Goal: Information Seeking & Learning: Find specific fact

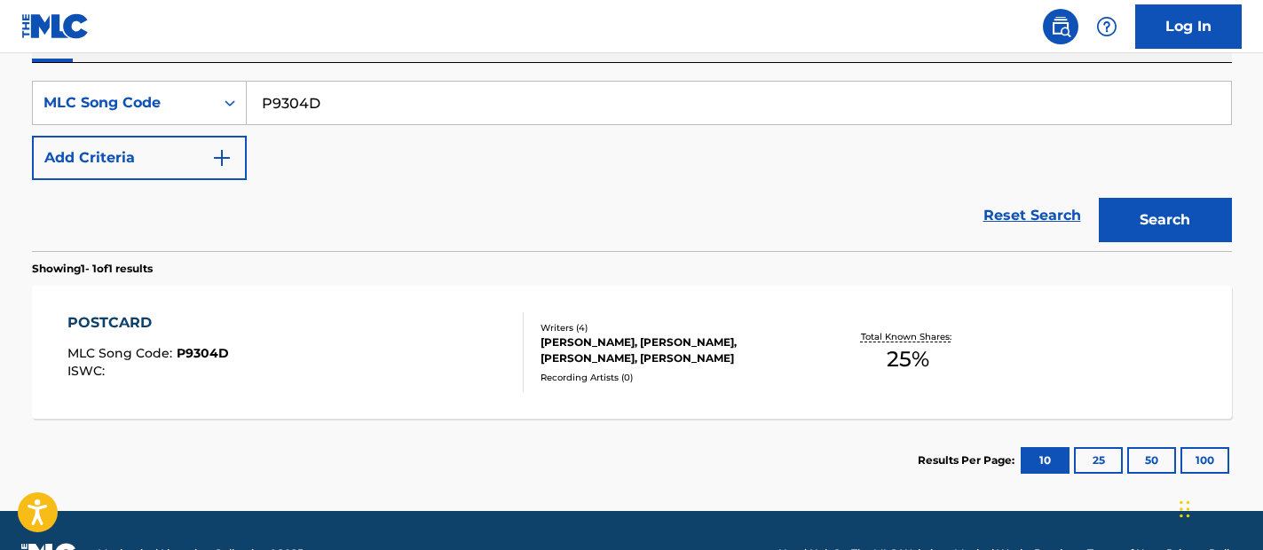
scroll to position [314, 0]
click at [502, 112] on input "P9304D" at bounding box center [739, 103] width 985 height 43
paste input "J15198"
type input "J15198"
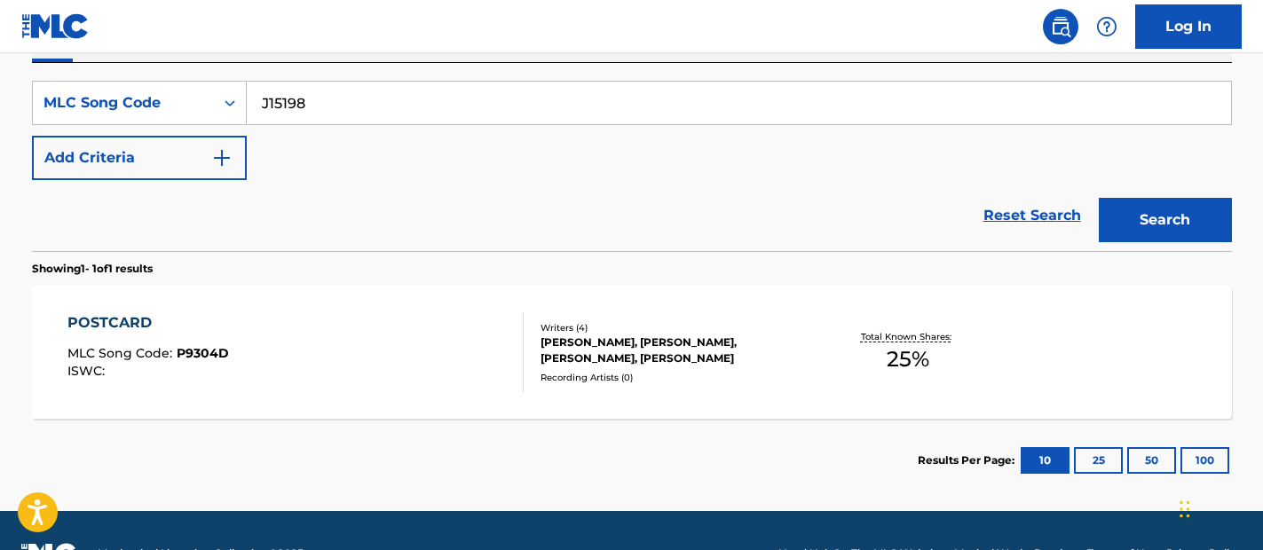
click at [1187, 215] on button "Search" at bounding box center [1165, 220] width 133 height 44
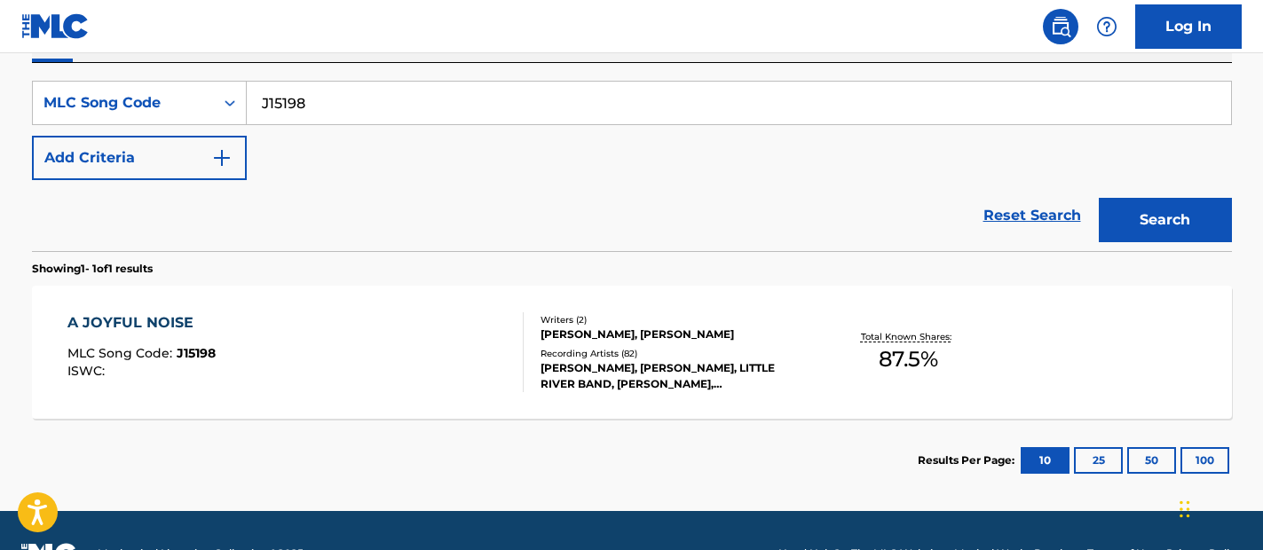
click at [409, 370] on div "A JOYFUL NOISE MLC Song Code : J15198 ISWC :" at bounding box center [295, 353] width 456 height 80
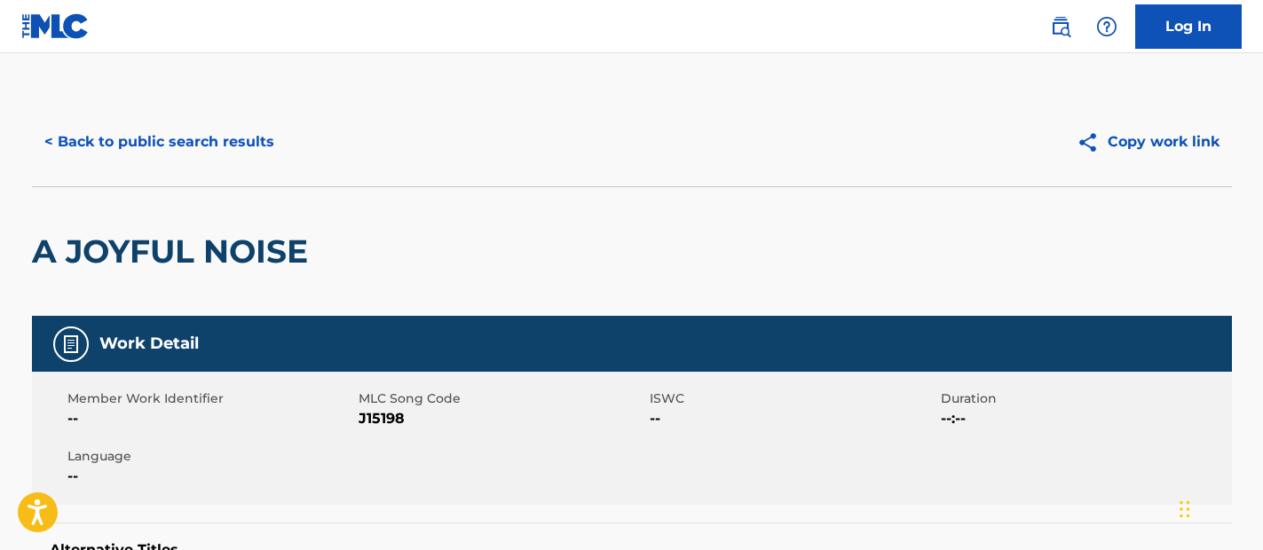
click at [207, 138] on button "< Back to public search results" at bounding box center [159, 142] width 255 height 44
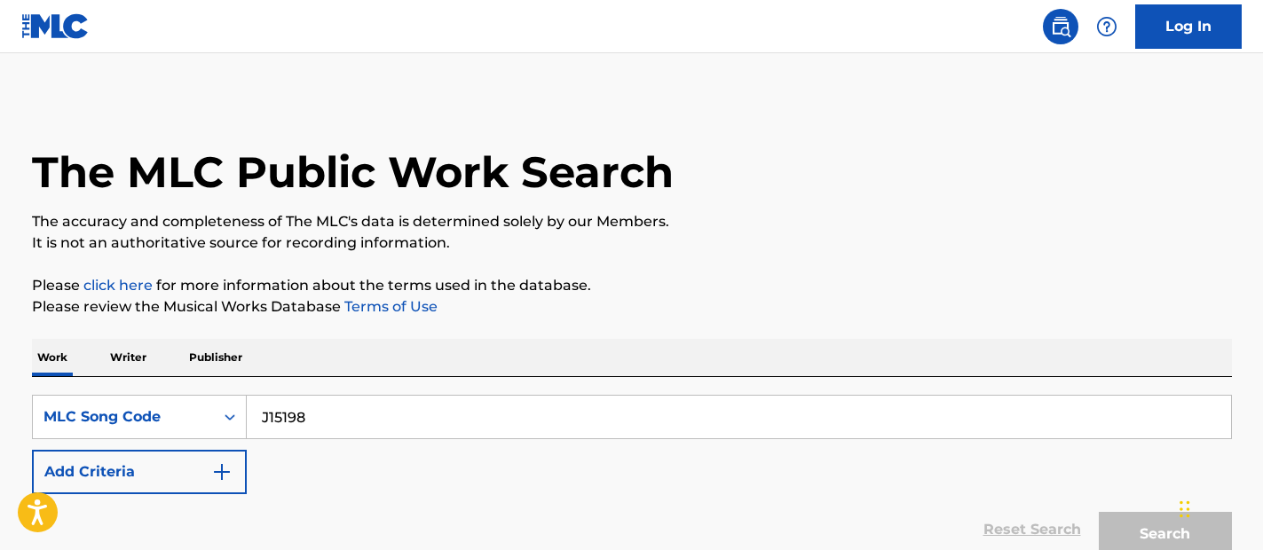
scroll to position [314, 0]
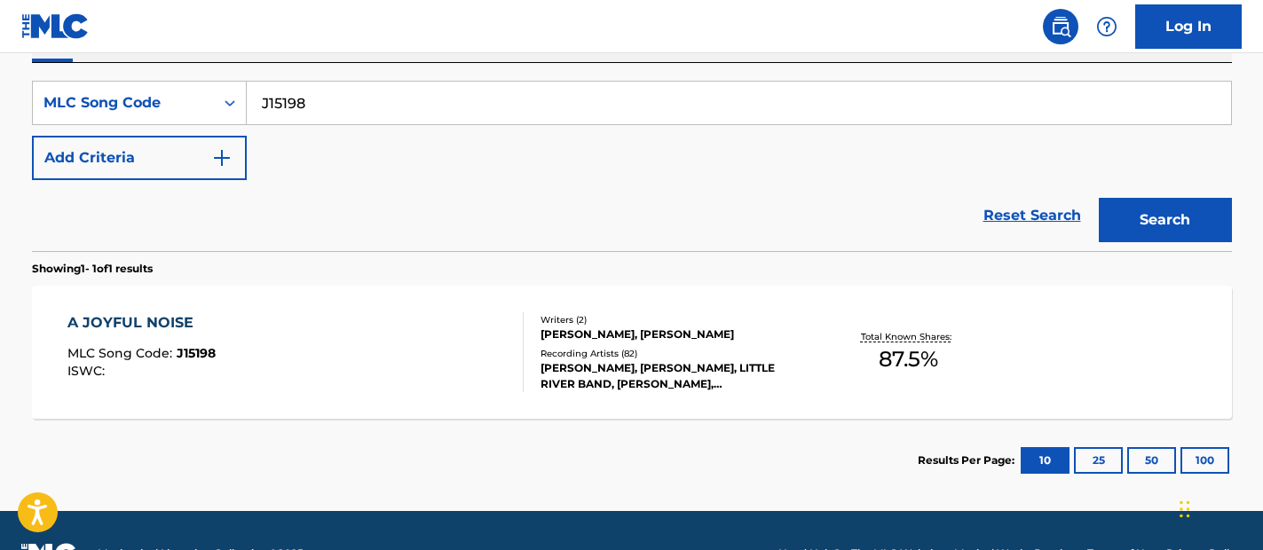
click at [651, 99] on input "J15198" at bounding box center [739, 103] width 985 height 43
paste input "D72359"
type input "D72359"
click at [1152, 213] on button "Search" at bounding box center [1165, 220] width 133 height 44
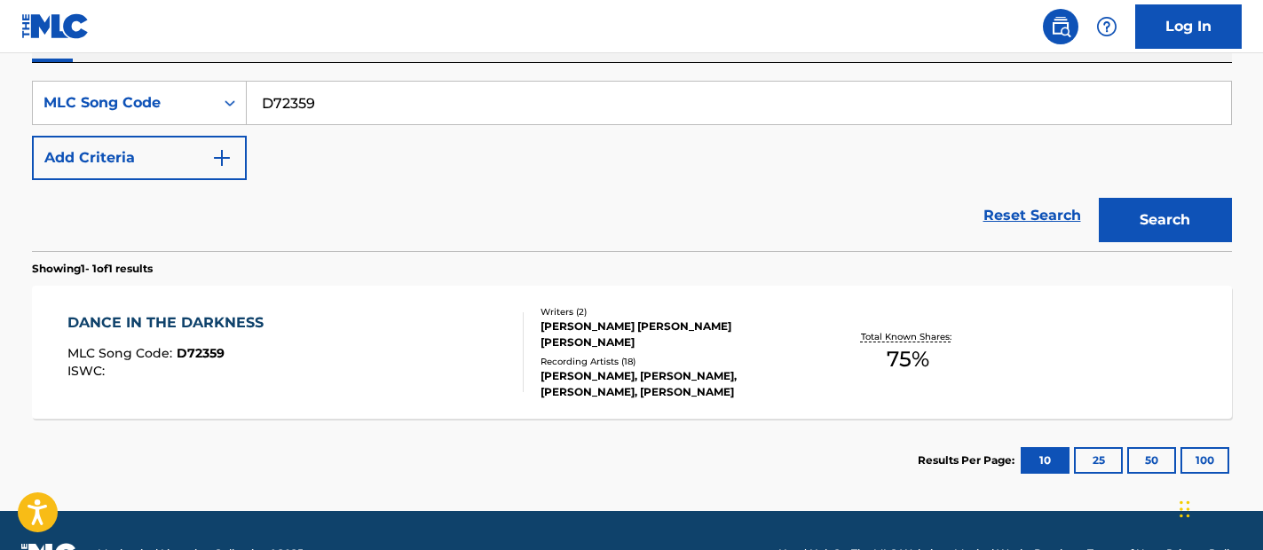
click at [417, 383] on div "DANCE IN THE DARKNESS MLC Song Code : D72359 ISWC :" at bounding box center [295, 353] width 456 height 80
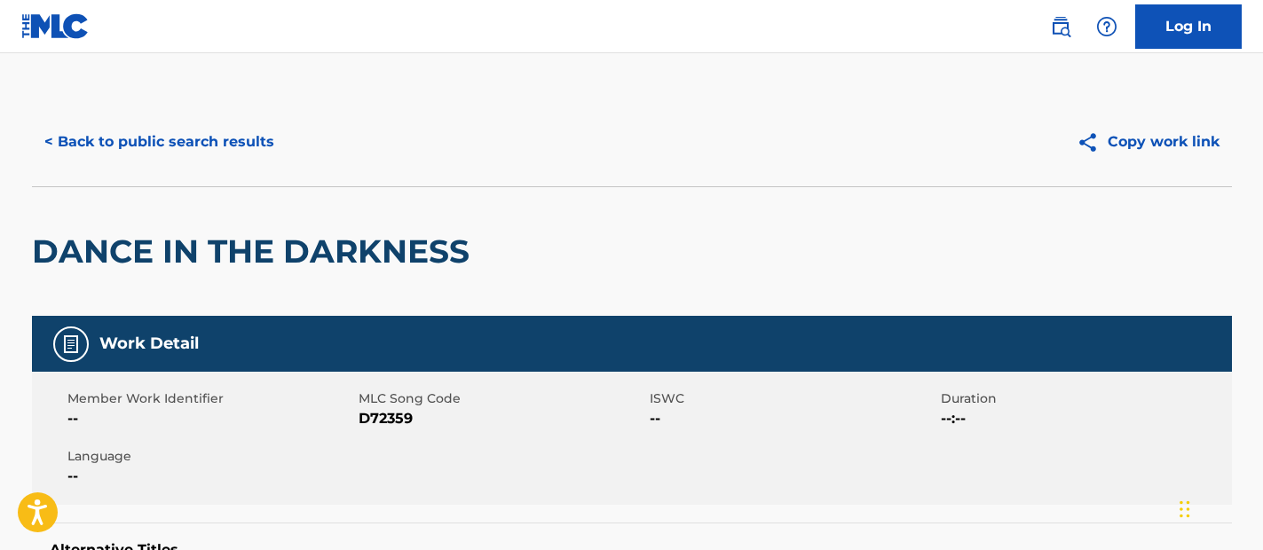
click at [236, 142] on button "< Back to public search results" at bounding box center [159, 142] width 255 height 44
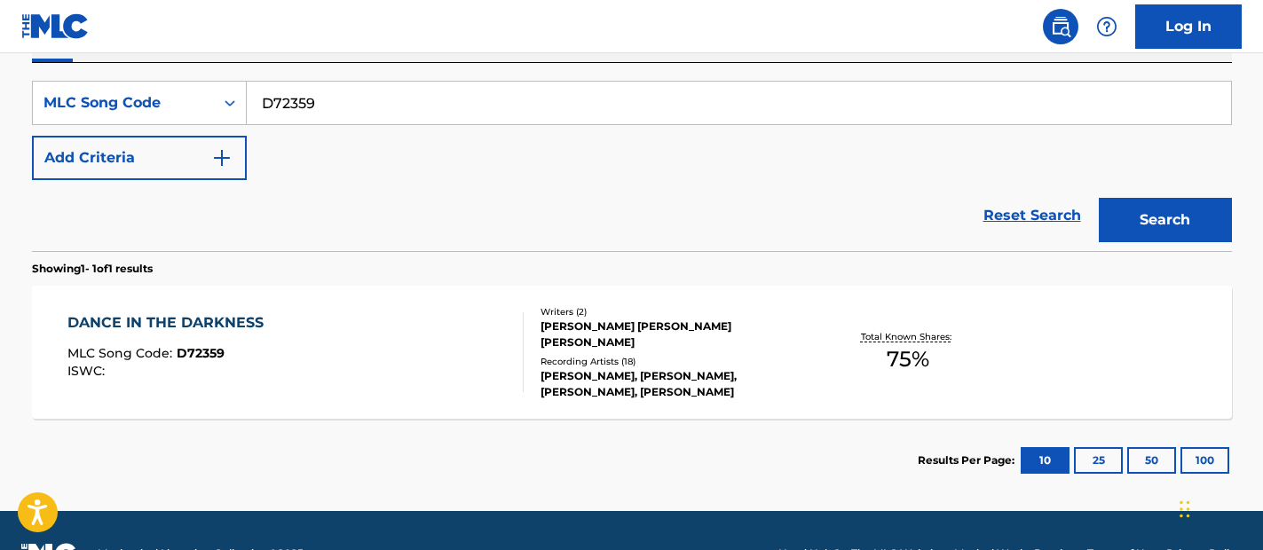
click at [375, 311] on div "DANCE IN THE DARKNESS MLC Song Code : D72359 ISWC : Writers ( 2 ) [PERSON_NAME]…" at bounding box center [632, 352] width 1200 height 133
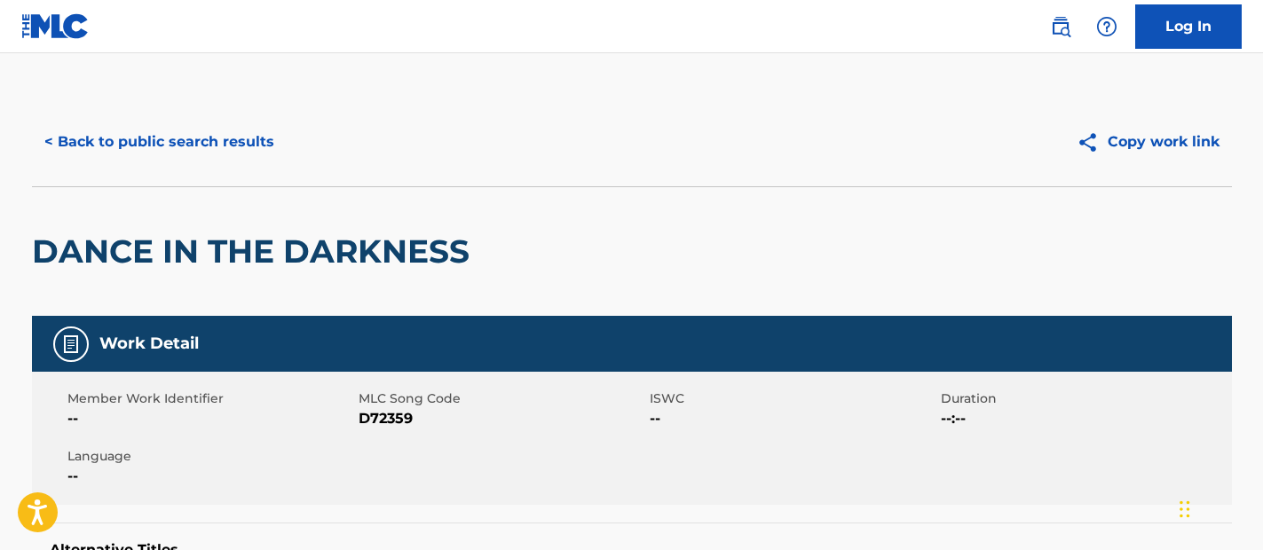
click at [214, 143] on button "< Back to public search results" at bounding box center [159, 142] width 255 height 44
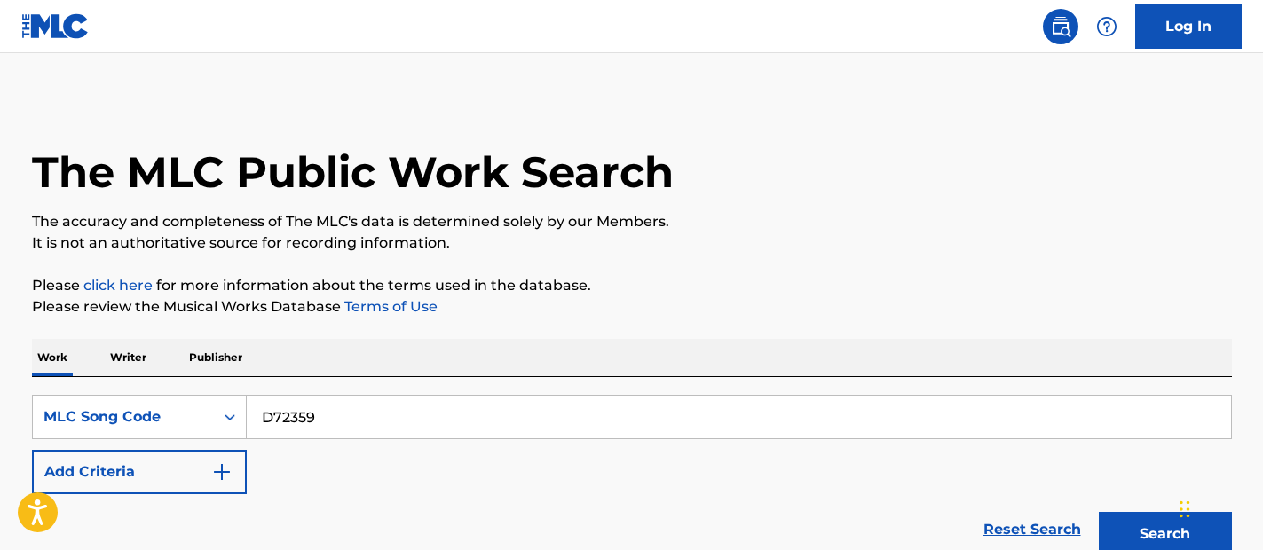
scroll to position [314, 0]
